Goal: Task Accomplishment & Management: Complete application form

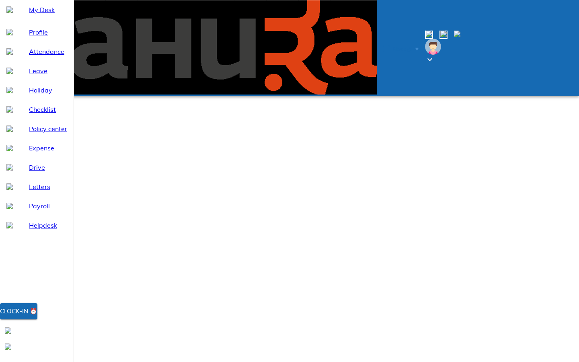
click at [37, 319] on button "Clock-in ⏰" at bounding box center [18, 311] width 37 height 16
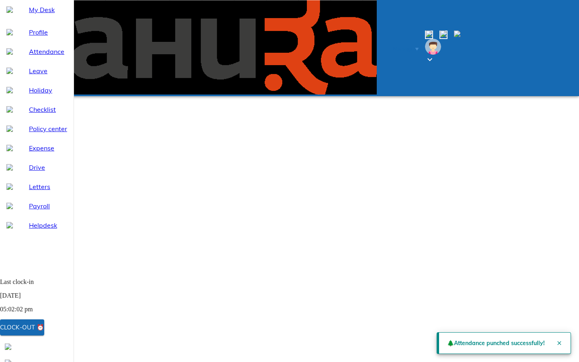
click at [44, 56] on span "Attendance" at bounding box center [48, 52] width 38 height 10
select select "9"
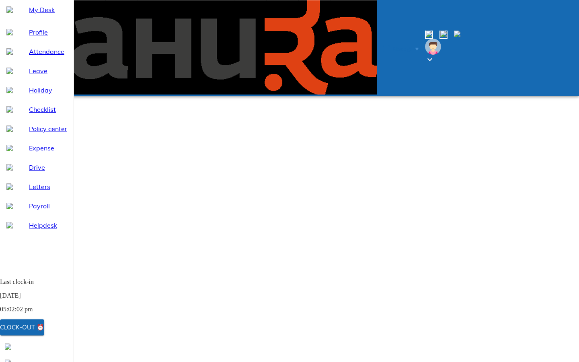
type input "[DATE]"
type input "18"
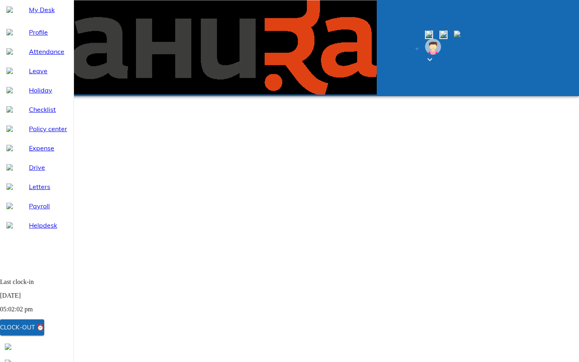
type input "9"
type input "2025"
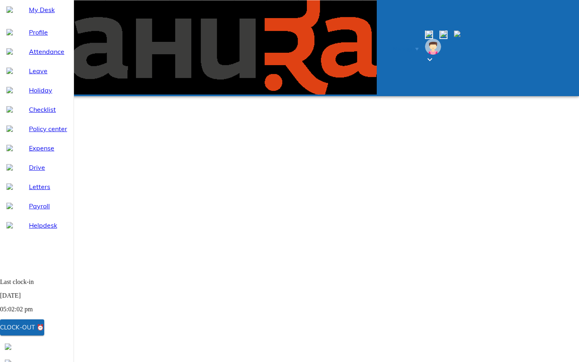
type textarea "x"
type textarea "f"
type textarea "x"
type textarea "fo"
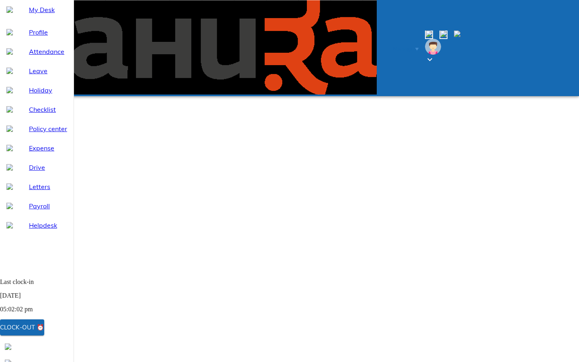
type textarea "x"
type textarea "for"
type textarea "x"
type textarea "forg"
type textarea "x"
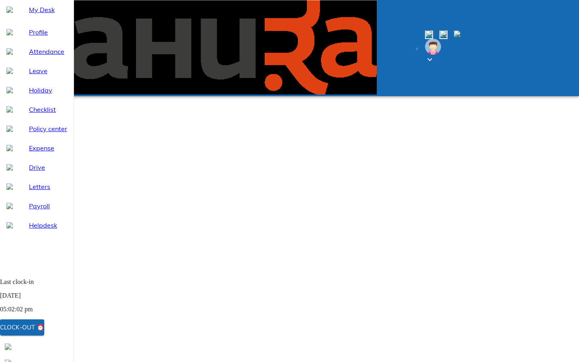
type textarea "forgo"
type textarea "x"
type textarea "forgot"
type textarea "x"
type textarea "forgot"
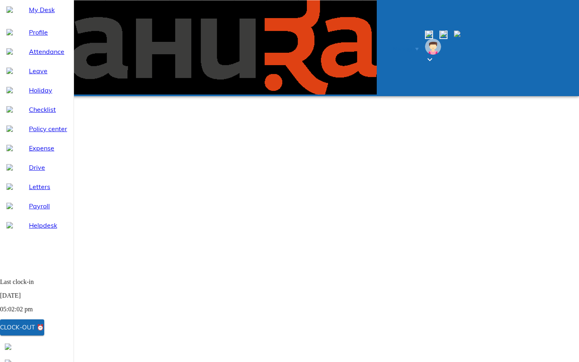
type textarea "x"
type textarea "forgot t"
type textarea "x"
type textarea "forgot to"
type textarea "x"
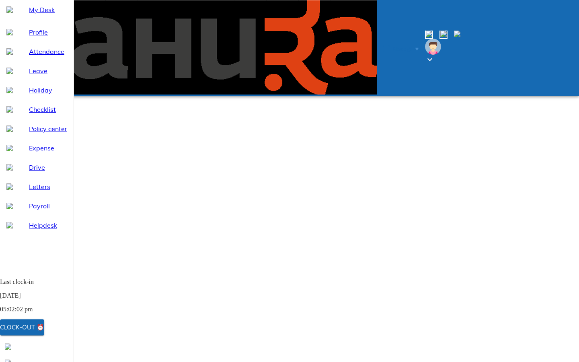
type textarea "forgot to"
type textarea "x"
type textarea "forgot to m"
type textarea "x"
type textarea "forgot to ma"
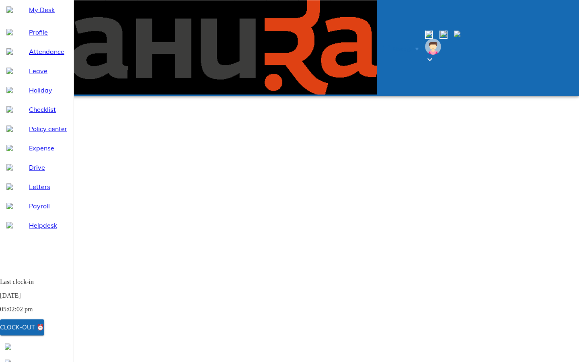
type textarea "x"
type textarea "forgot to mak"
type textarea "x"
type textarea "forgot to makr"
type textarea "x"
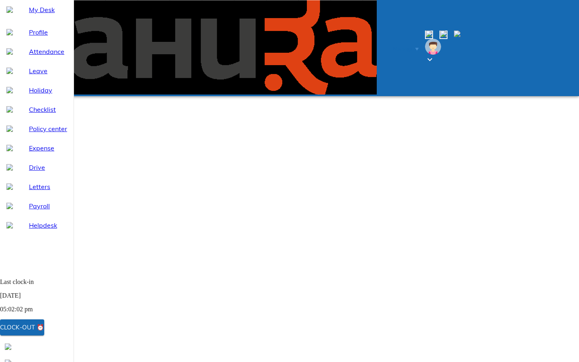
type textarea "forgot to mak"
type textarea "x"
type textarea "forgot to ma"
type textarea "x"
type textarea "forgot to mar"
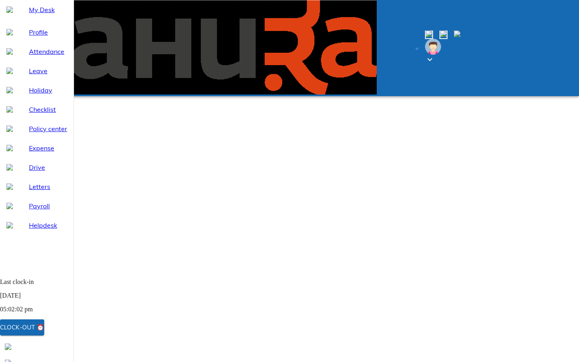
type textarea "x"
type textarea "forgot to mark"
type textarea "x"
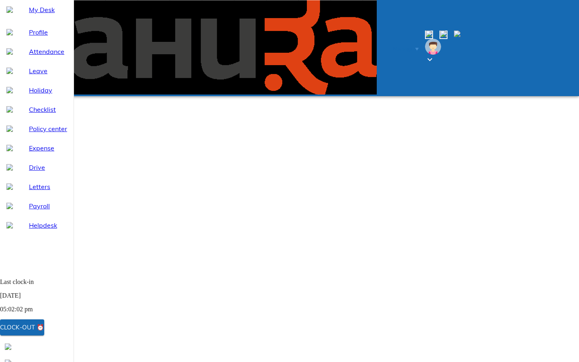
type input "[DATE]"
type input "18"
type input "9"
type input "2025"
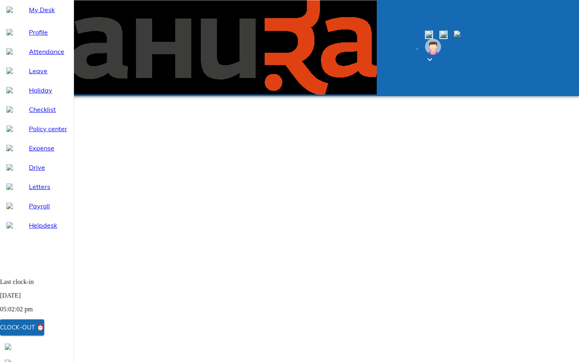
type textarea "x"
type textarea "f"
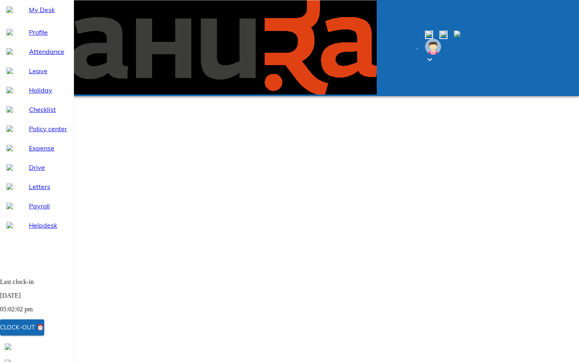
type textarea "x"
type textarea "fr"
type textarea "x"
type textarea "f"
type textarea "x"
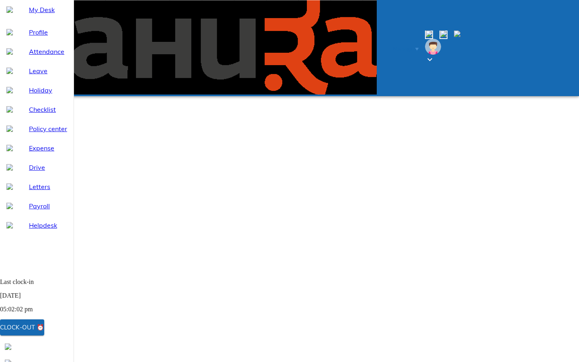
type textarea "fo"
type textarea "x"
type textarea "for"
type textarea "x"
type textarea "forg"
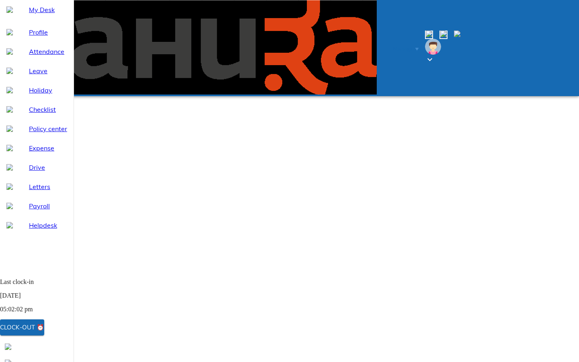
type textarea "x"
type textarea "forgo"
type textarea "x"
type textarea "forgot"
type textarea "x"
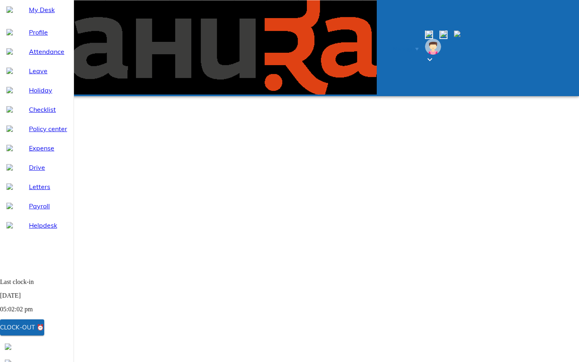
type textarea "forgot"
type textarea "x"
type textarea "forgot t"
type textarea "x"
type textarea "forgot to"
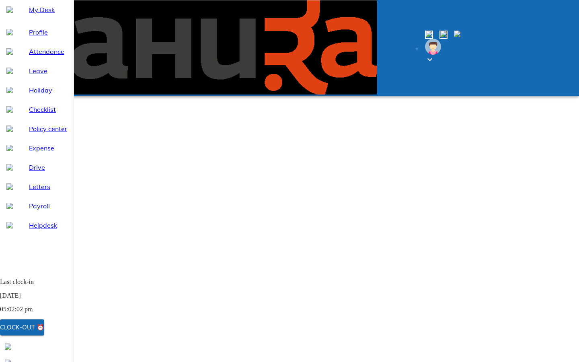
type textarea "x"
type textarea "forgot to"
type textarea "x"
type textarea "forgot to m"
type textarea "x"
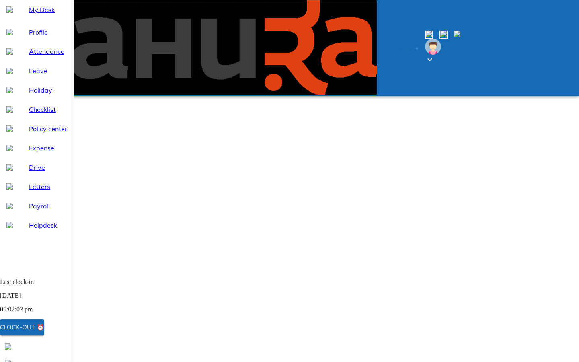
type textarea "forgot to ma"
type textarea "x"
type textarea "forgot to mar"
type textarea "x"
type textarea "forgot to mark"
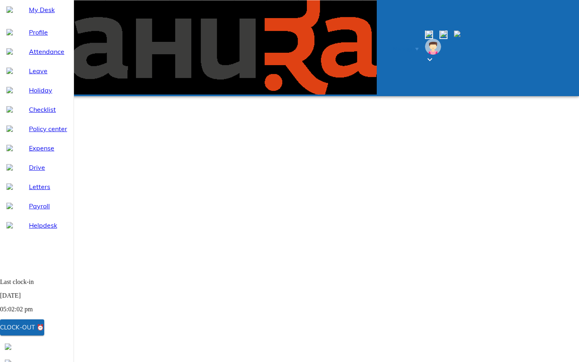
type textarea "x"
type textarea "forgot to mark"
type textarea "x"
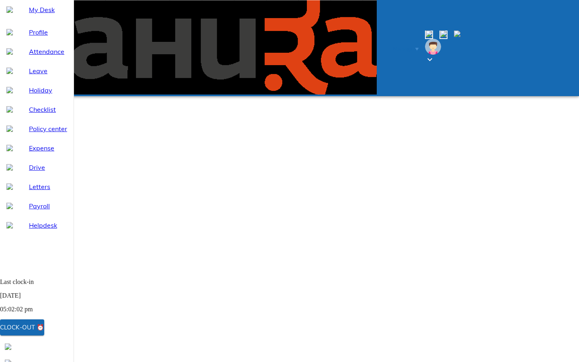
scroll to position [0, 0]
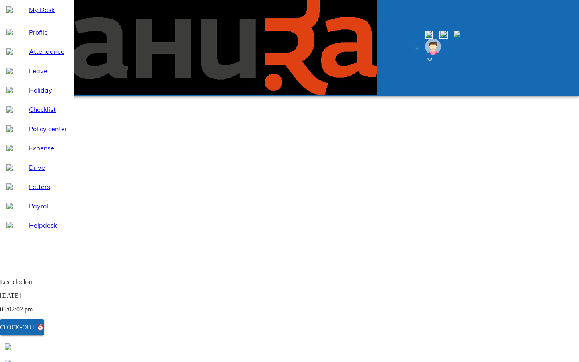
drag, startPoint x: 417, startPoint y: 8, endPoint x: 417, endPoint y: 316, distance: 308.8
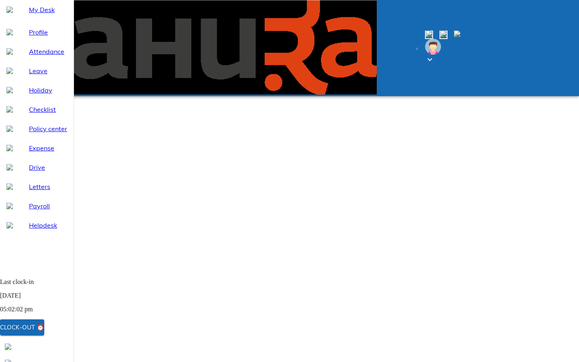
type input "[DATE]"
type input "22"
type input "9"
type input "2025"
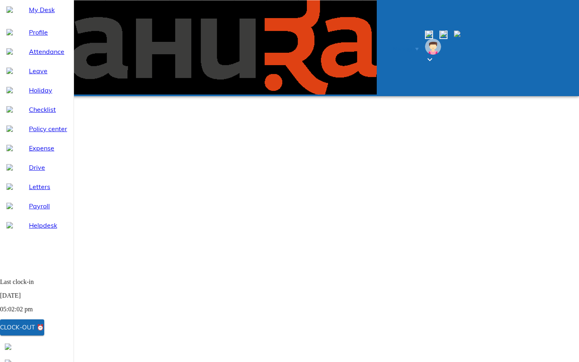
scroll to position [65, 0]
type textarea "x"
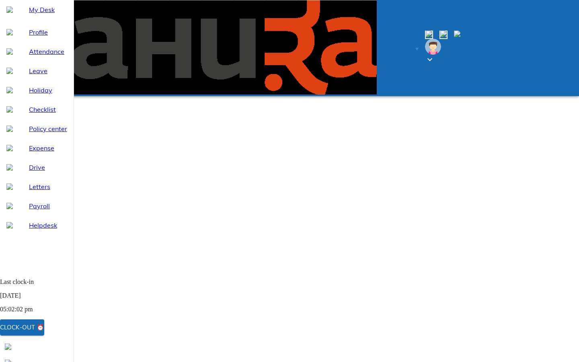
type textarea "f"
type textarea "x"
type textarea "fo"
type textarea "x"
type textarea "for"
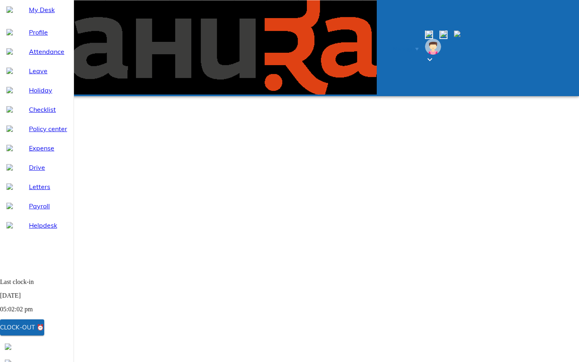
type textarea "x"
type textarea "forg"
type textarea "x"
type textarea "forgo"
type textarea "x"
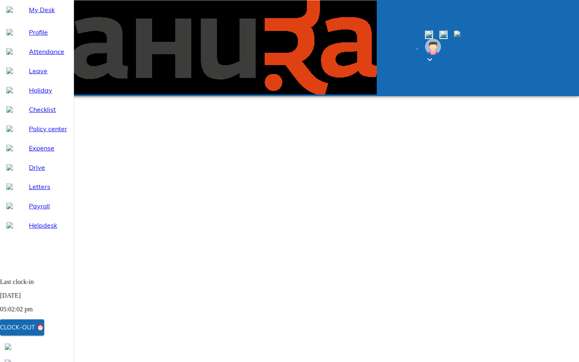
type textarea "forgot"
type textarea "x"
type textarea "forgot"
type textarea "x"
type textarea "forgot t"
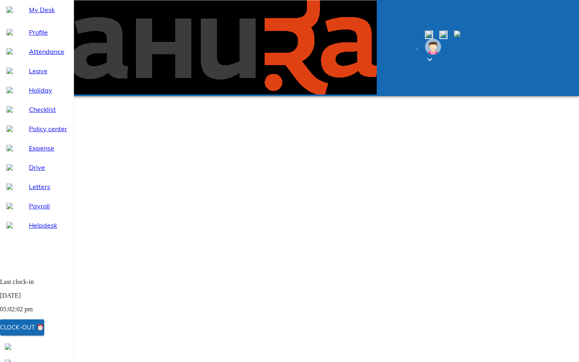
type textarea "x"
type textarea "forgot to"
type textarea "x"
type textarea "forgot to"
type textarea "x"
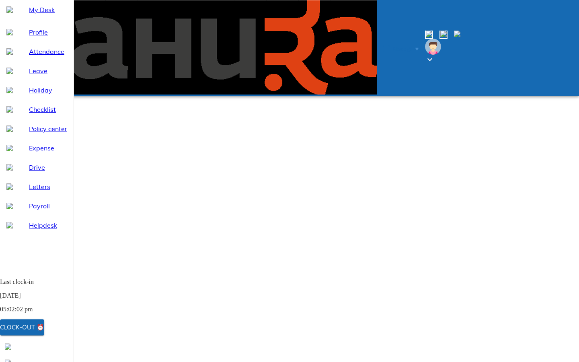
type textarea "forgot to m"
type textarea "x"
type textarea "forgot to ma"
type textarea "x"
type textarea "forgot to mar"
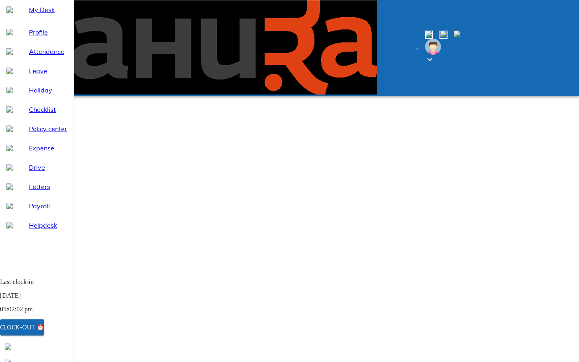
type textarea "x"
type textarea "forgot to mark"
type textarea "x"
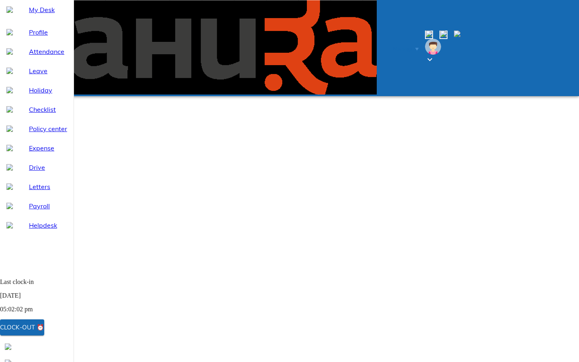
click at [33, 42] on div "Profile" at bounding box center [37, 32] width 74 height 19
click at [34, 56] on span "Attendance" at bounding box center [48, 52] width 38 height 10
select select "9"
